Goal: Task Accomplishment & Management: Use online tool/utility

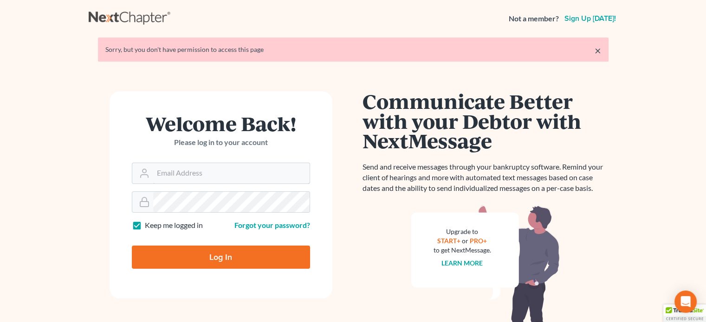
type input "steven@hollandlaw970.com"
click at [244, 252] on input "Log In" at bounding box center [221, 257] width 178 height 23
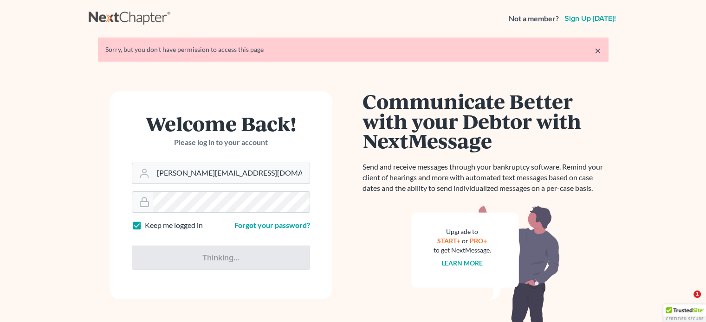
type input "Thinking..."
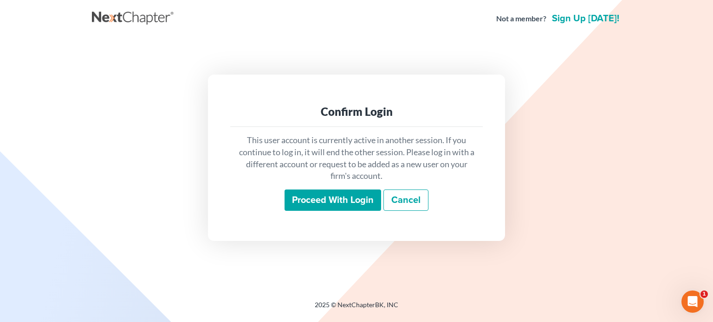
click at [321, 206] on input "Proceed with login" at bounding box center [332, 200] width 96 height 21
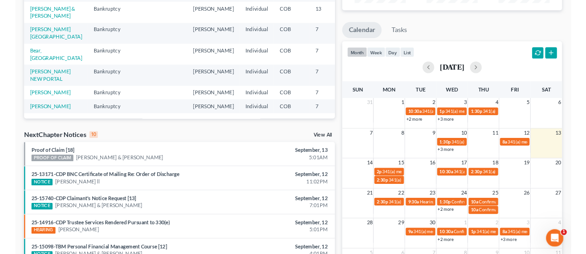
scroll to position [232, 0]
